Goal: Register for event/course

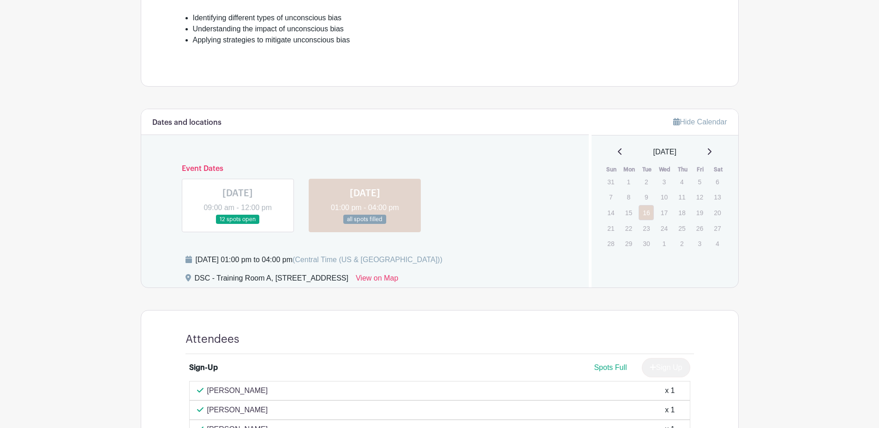
scroll to position [369, 0]
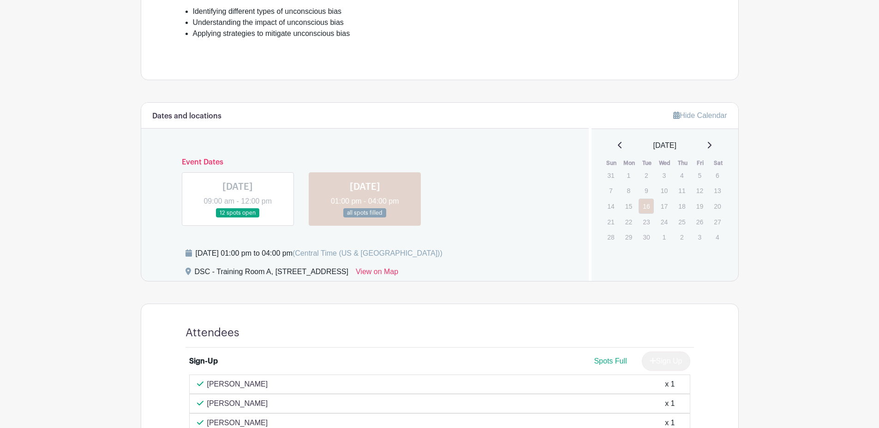
click at [238, 218] on link at bounding box center [238, 218] width 0 height 0
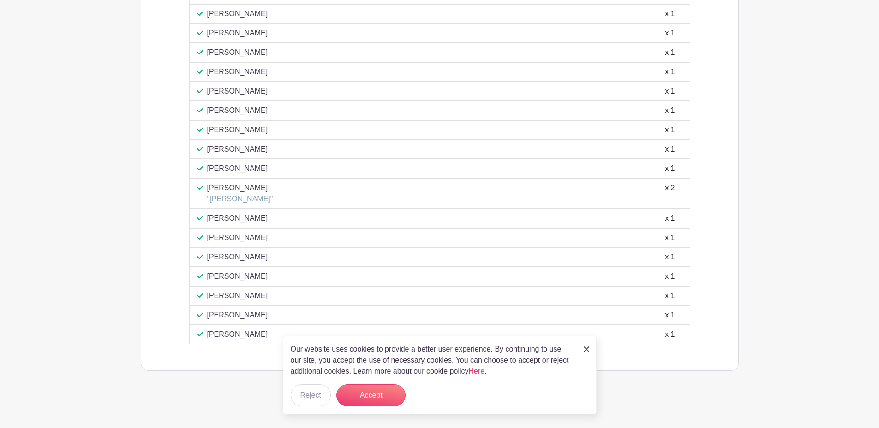
scroll to position [898, 0]
click at [585, 350] on img at bounding box center [586, 350] width 6 height 6
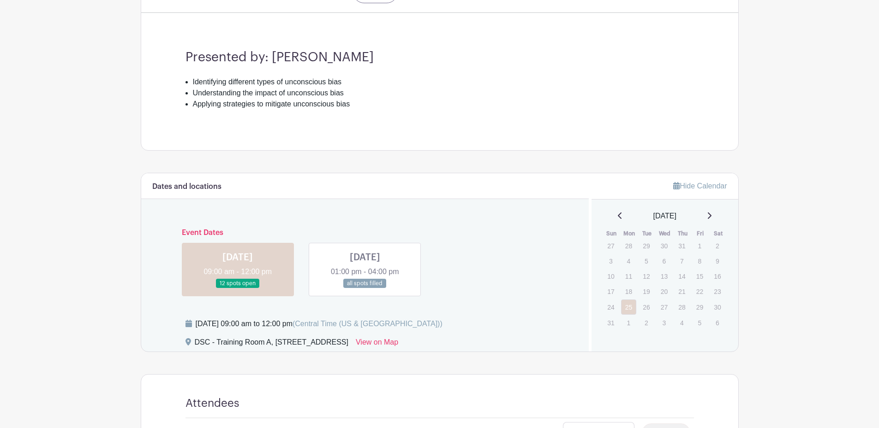
scroll to position [437, 0]
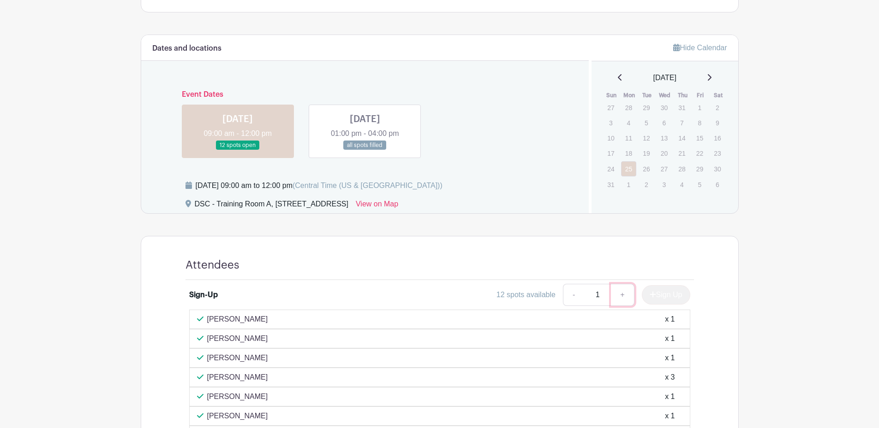
click at [619, 294] on link "+" at bounding box center [622, 295] width 23 height 22
click at [567, 296] on link "-" at bounding box center [573, 295] width 21 height 22
type input "1"
click at [645, 297] on div "Sign Up" at bounding box center [662, 295] width 56 height 19
click at [238, 150] on link at bounding box center [238, 150] width 0 height 0
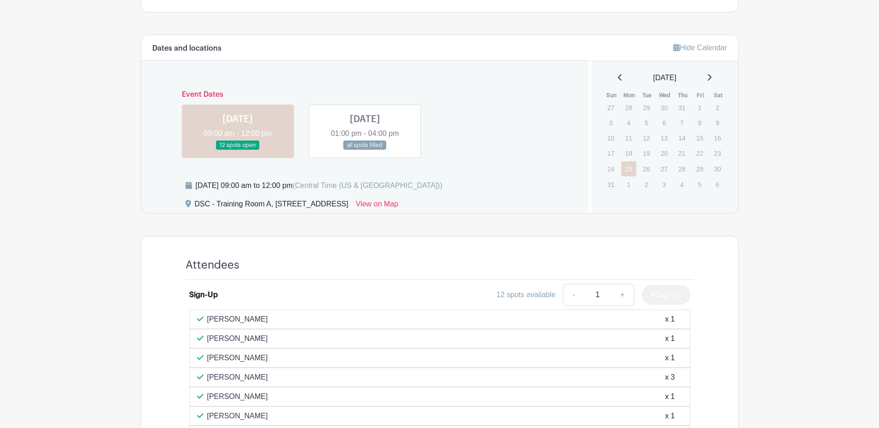
click at [365, 150] on link at bounding box center [365, 150] width 0 height 0
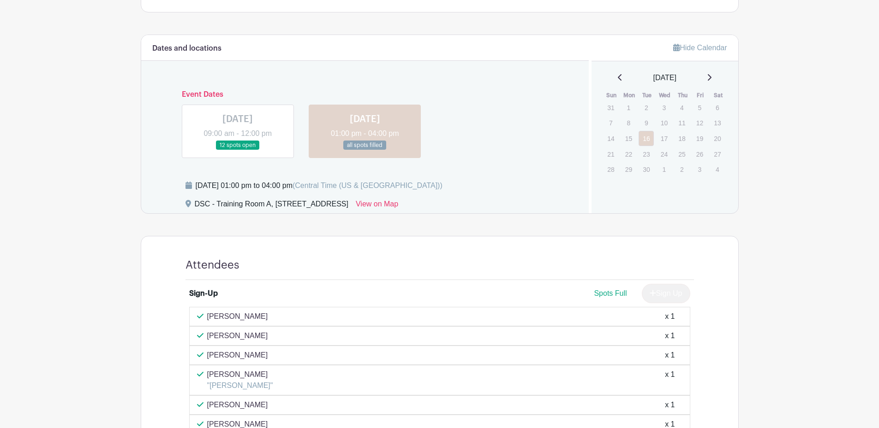
click at [238, 150] on link at bounding box center [238, 150] width 0 height 0
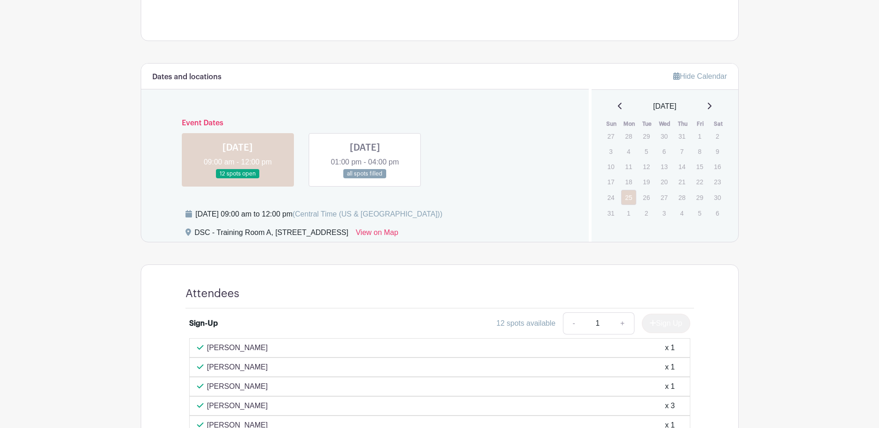
scroll to position [437, 0]
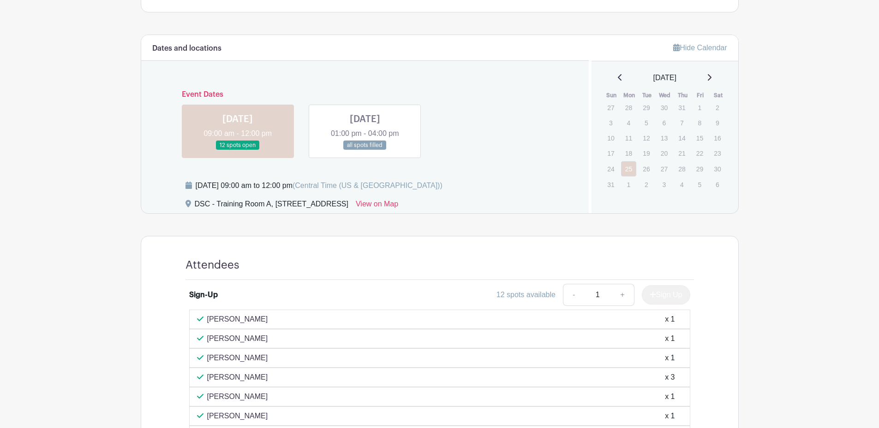
click at [662, 292] on div "Sign Up" at bounding box center [662, 295] width 56 height 19
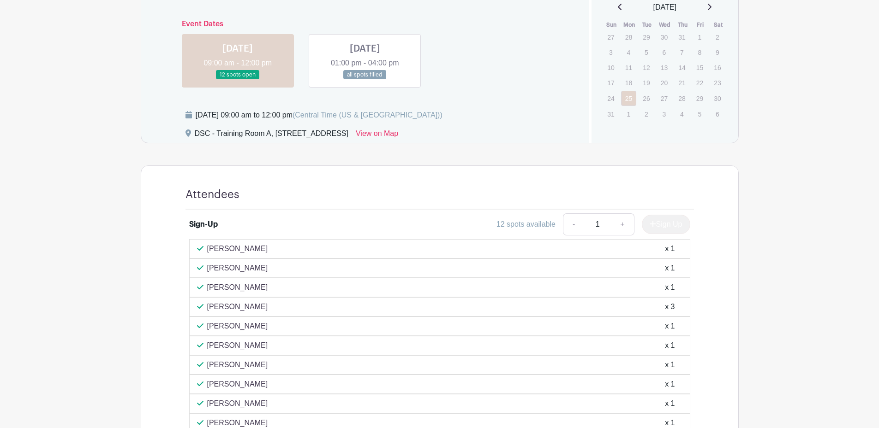
scroll to position [415, 0]
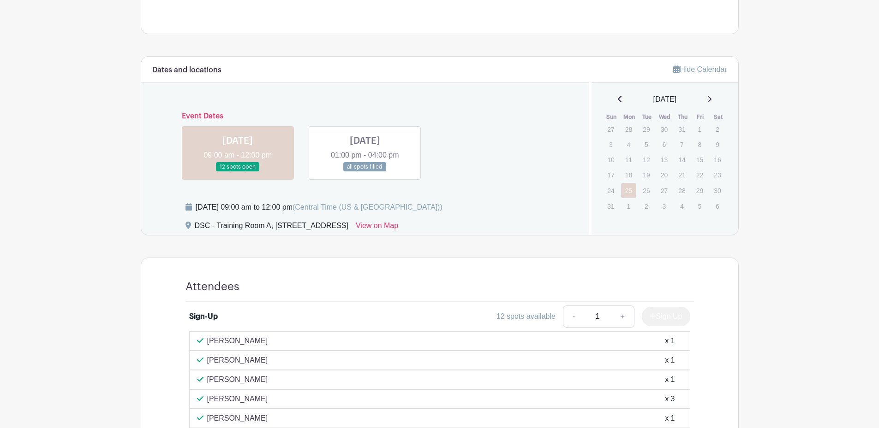
click at [365, 172] on link at bounding box center [365, 172] width 0 height 0
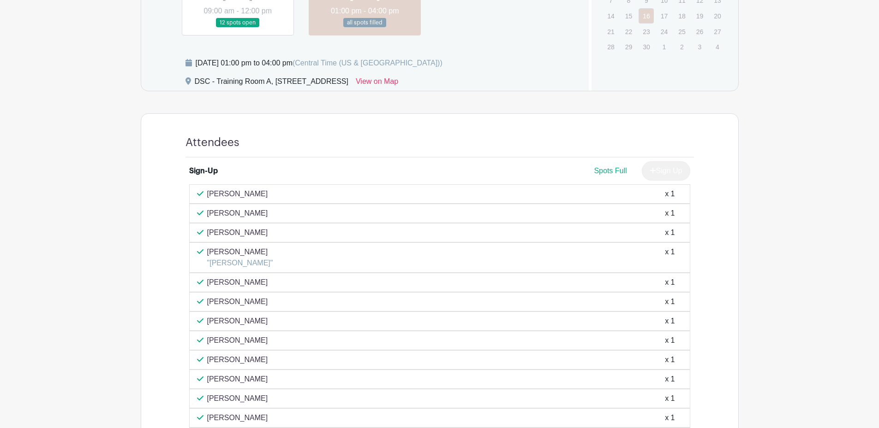
scroll to position [375, 0]
